Goal: Information Seeking & Learning: Learn about a topic

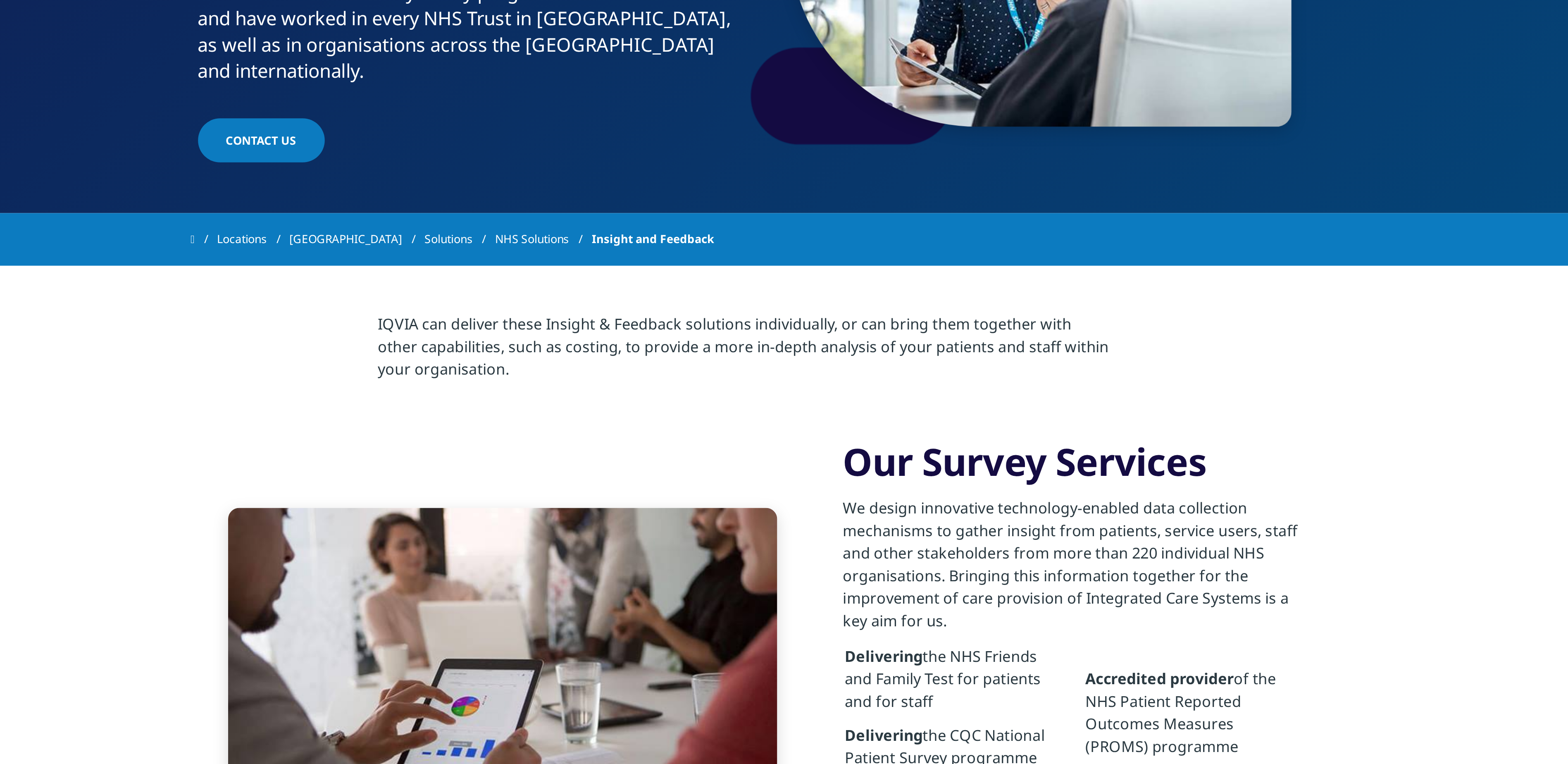
drag, startPoint x: 1122, startPoint y: 0, endPoint x: 859, endPoint y: 456, distance: 526.4
click at [859, 456] on p "We design innovative technology-enabled data collection mechanisms to gather in…" at bounding box center [927, 437] width 200 height 65
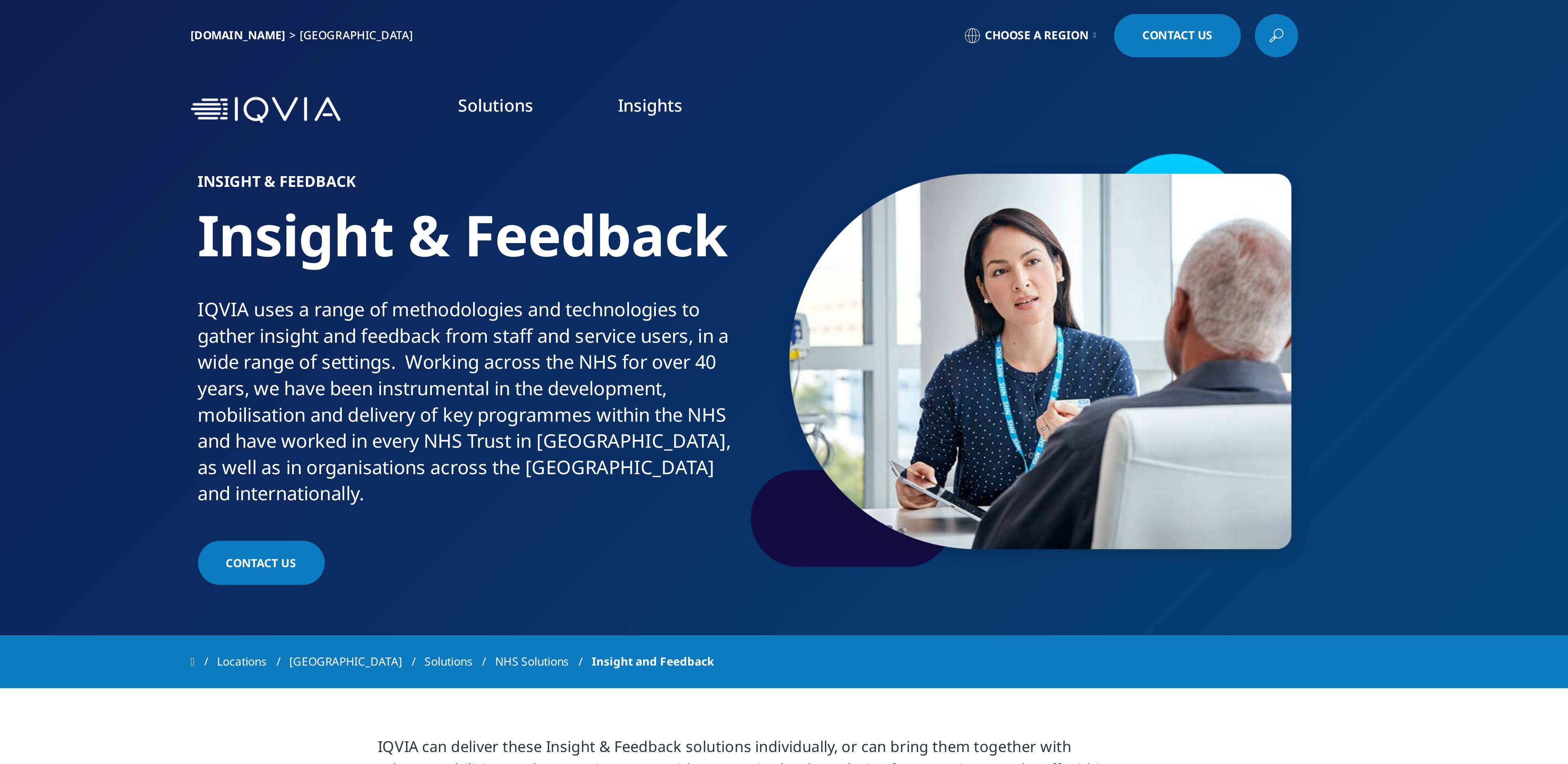
click at [665, 30] on nav "Solutions SOLUTIONS NHS Solutions Life Sciences Industry" at bounding box center [818, 49] width 418 height 39
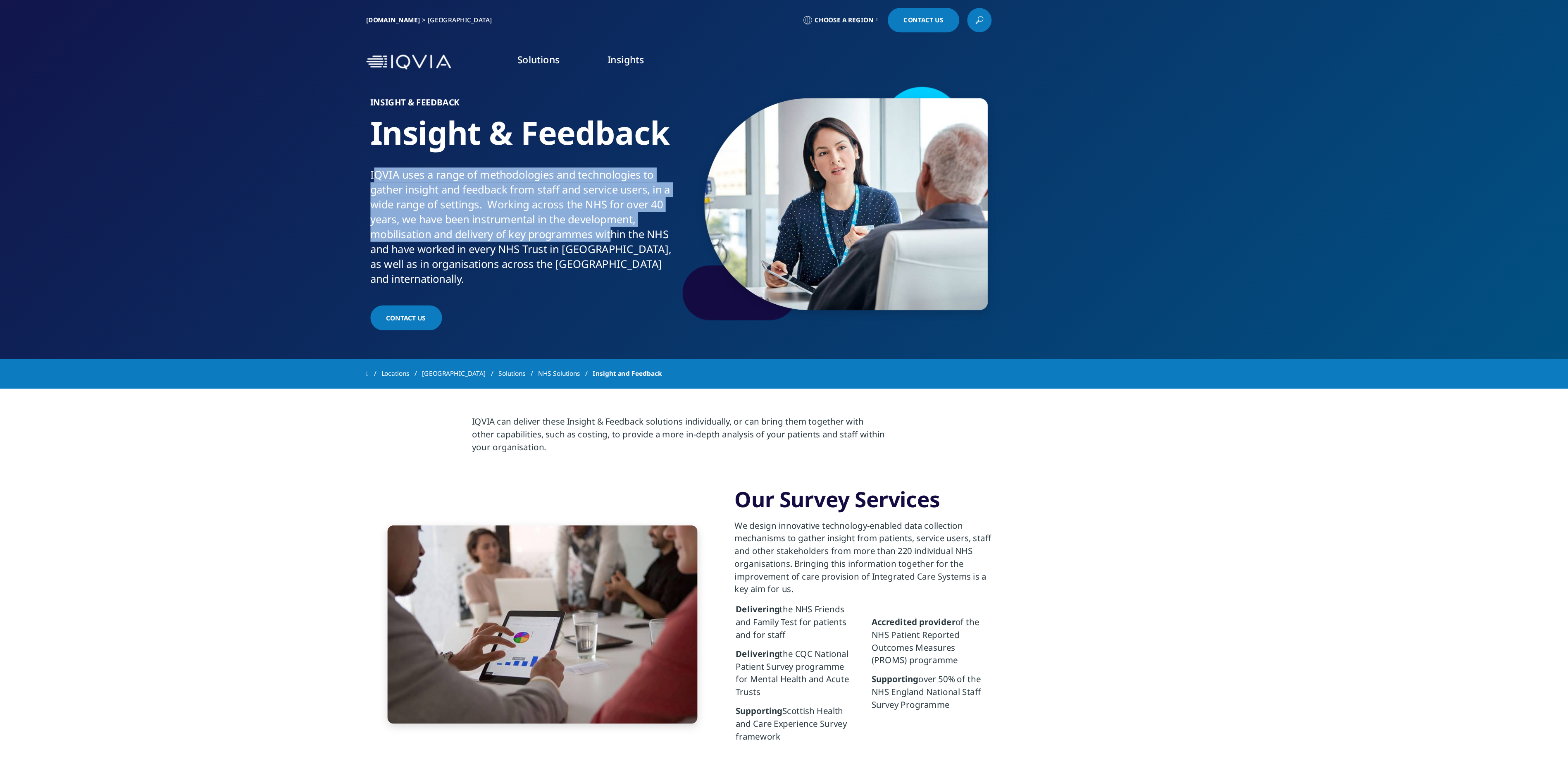
drag, startPoint x: 548, startPoint y: 133, endPoint x: 733, endPoint y: 187, distance: 192.7
click at [733, 187] on div "IQVIA uses a range of methodologies and technologies to gather insight and feed…" at bounding box center [662, 177] width 237 height 93
click at [597, 142] on div "IQVIA uses a range of methodologies and technologies to gather insight and feed…" at bounding box center [662, 177] width 237 height 93
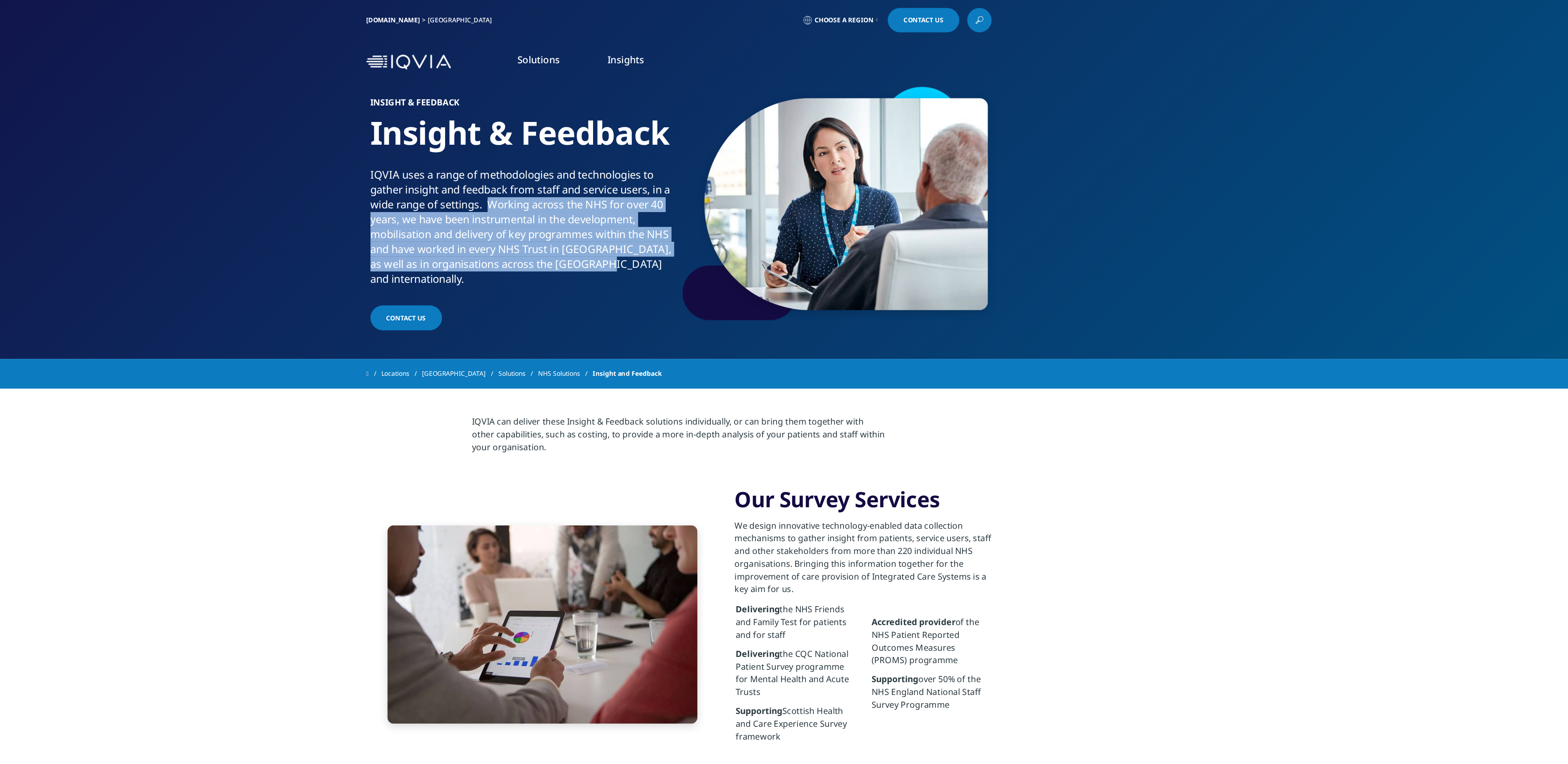
drag, startPoint x: 639, startPoint y: 160, endPoint x: 718, endPoint y: 208, distance: 92.4
click at [718, 208] on div "IQVIA uses a range of methodologies and technologies to gather insight and feed…" at bounding box center [662, 177] width 237 height 93
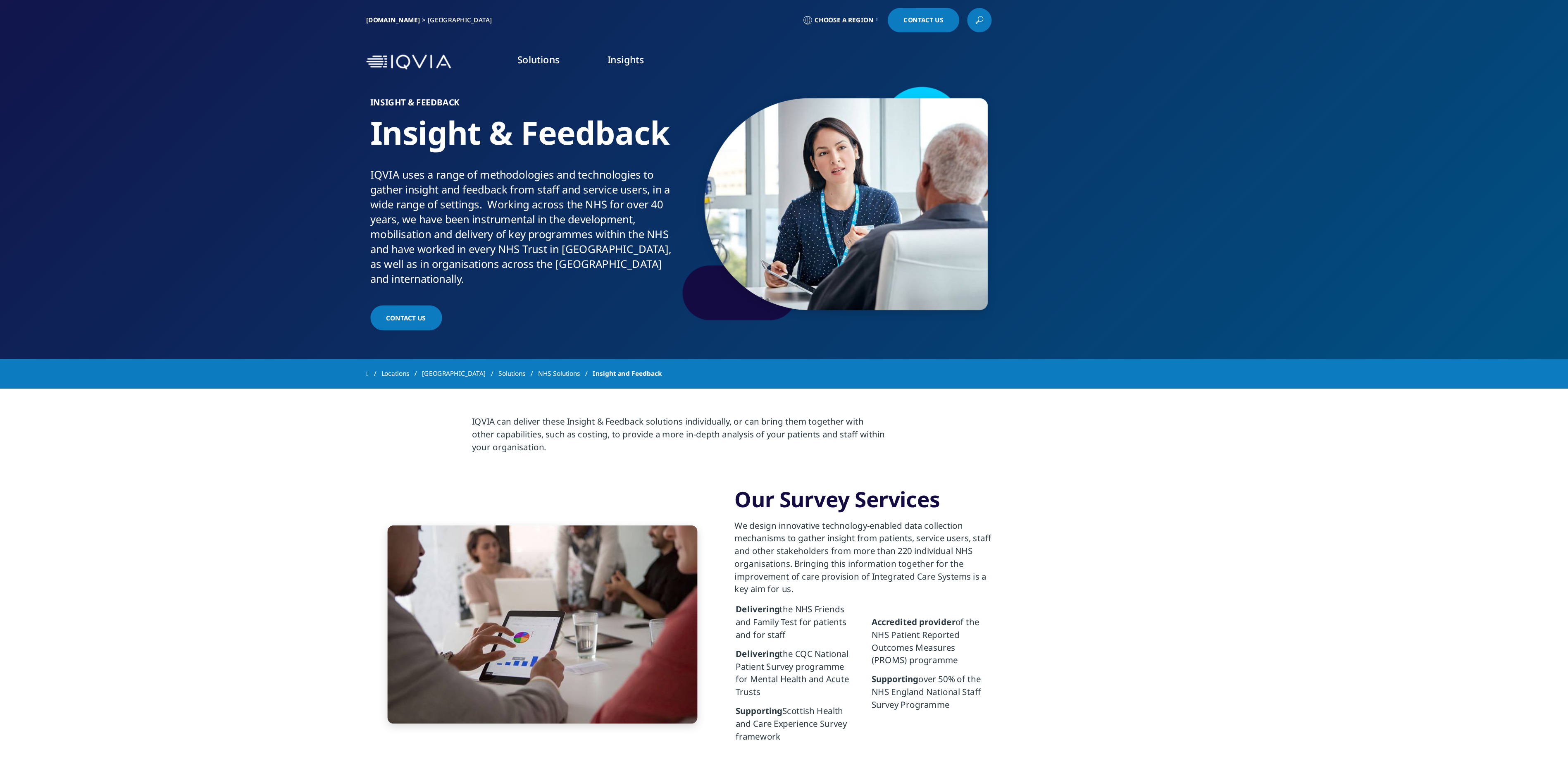
click at [919, 416] on p "We design innovative technology-enabled data collection mechanisms to gather in…" at bounding box center [927, 437] width 200 height 65
drag, startPoint x: 879, startPoint y: 414, endPoint x: 931, endPoint y: 451, distance: 63.8
click at [931, 451] on p "We design innovative technology-enabled data collection mechanisms to gather in…" at bounding box center [927, 437] width 200 height 65
copy p "ather insight from patients, service users, staff and other stakeholders from m…"
click at [818, 220] on link "Pathway Transformation" at bounding box center [972, 219] width 391 height 9
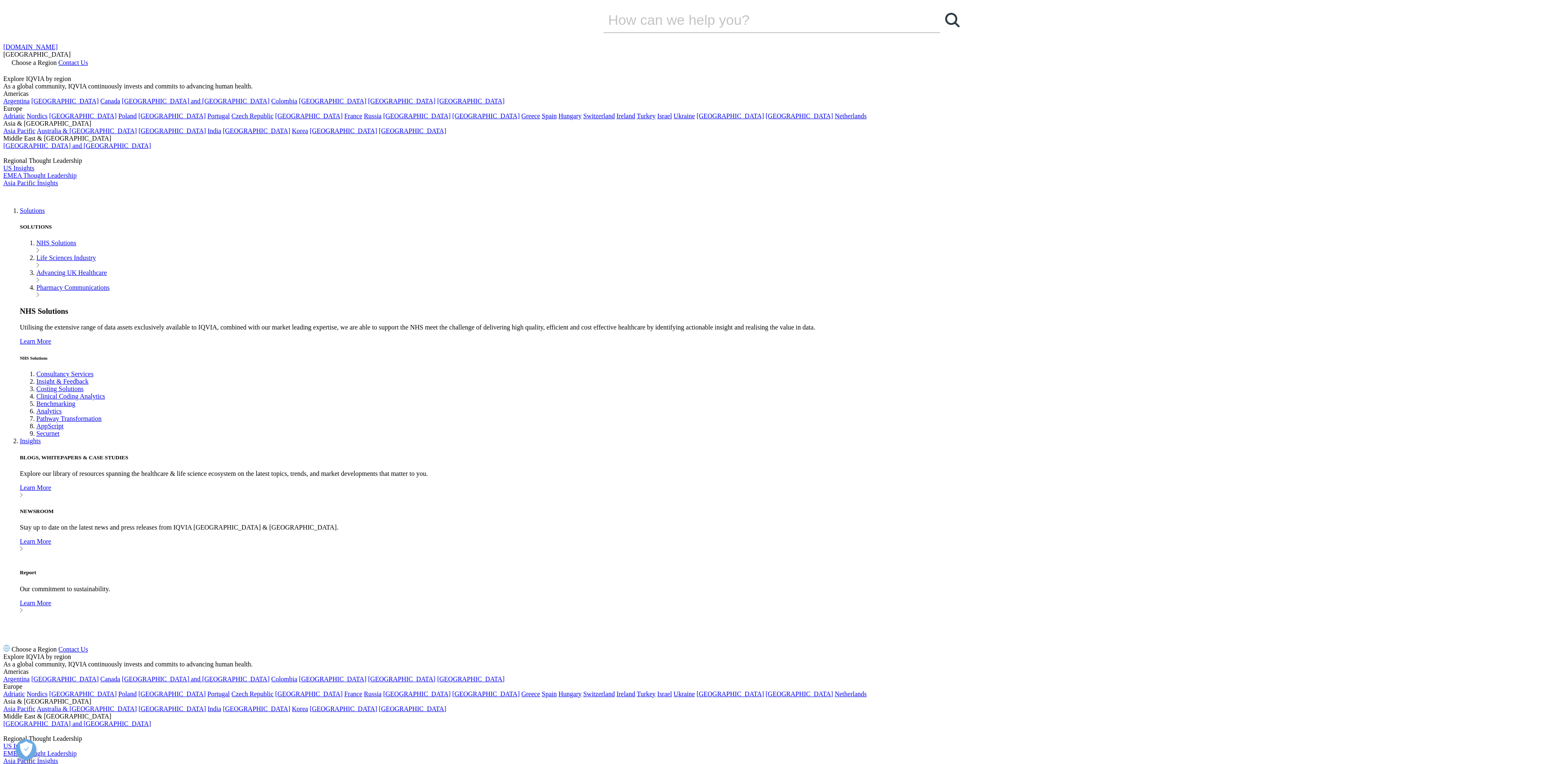
click at [83, 385] on link "Costing Solutions" at bounding box center [60, 389] width 47 height 7
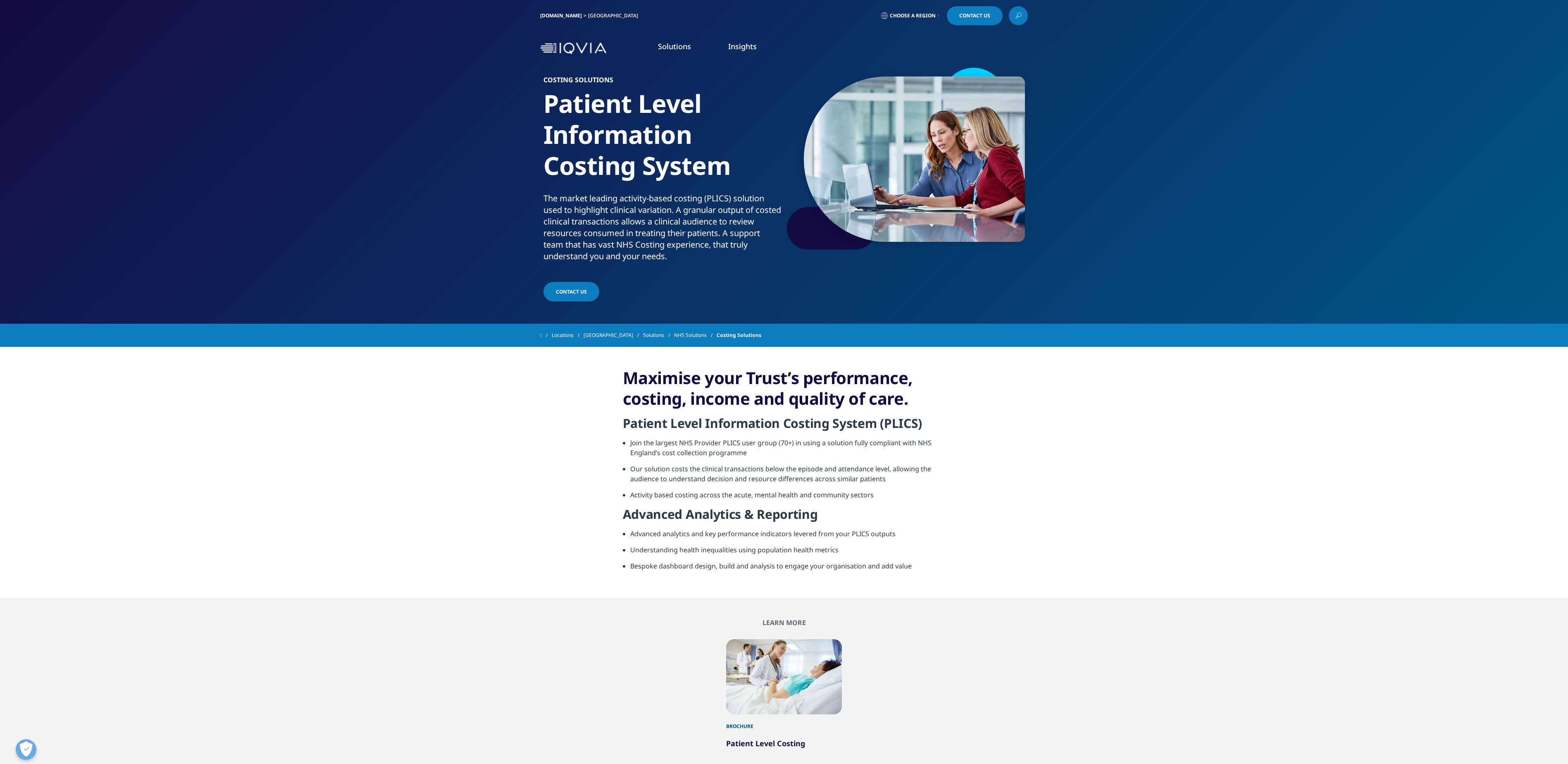
click at [928, 15] on span "Choose a Region" at bounding box center [912, 15] width 46 height 7
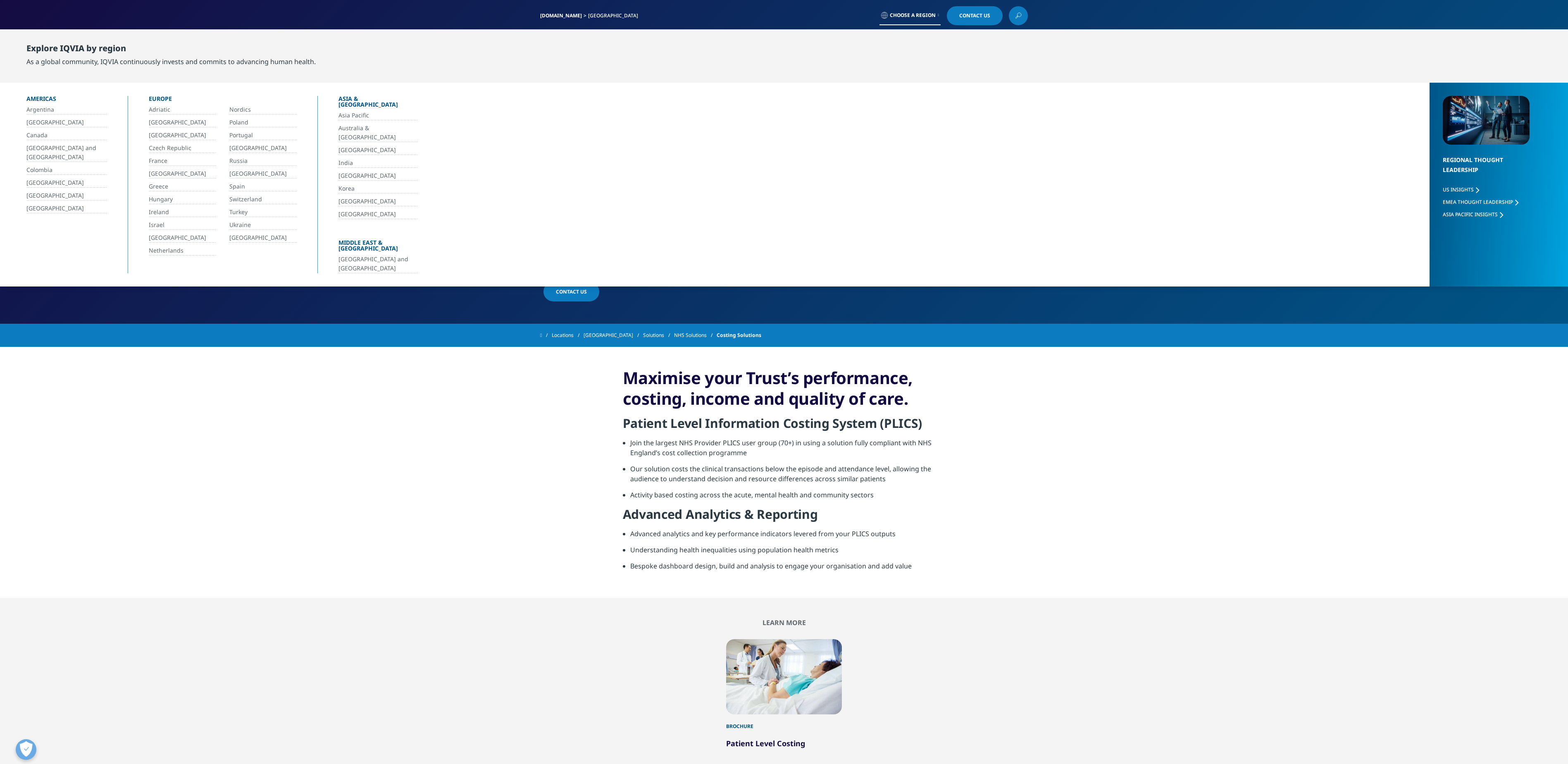
click at [928, 15] on span "Choose a Region" at bounding box center [912, 15] width 46 height 7
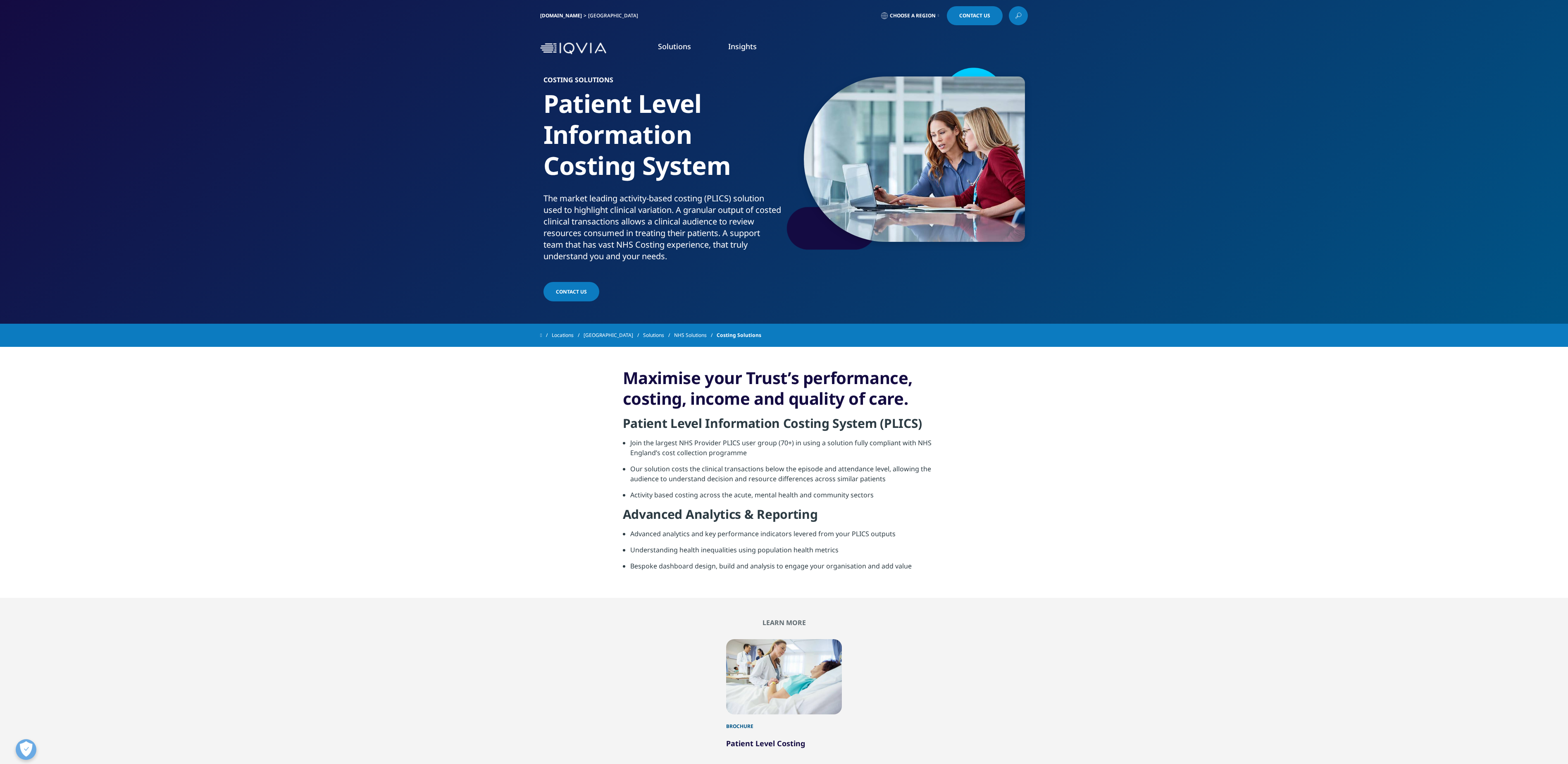
click at [838, 170] on link "Clinical Coding Analytics" at bounding box center [972, 172] width 391 height 9
